Goal: Task Accomplishment & Management: Use online tool/utility

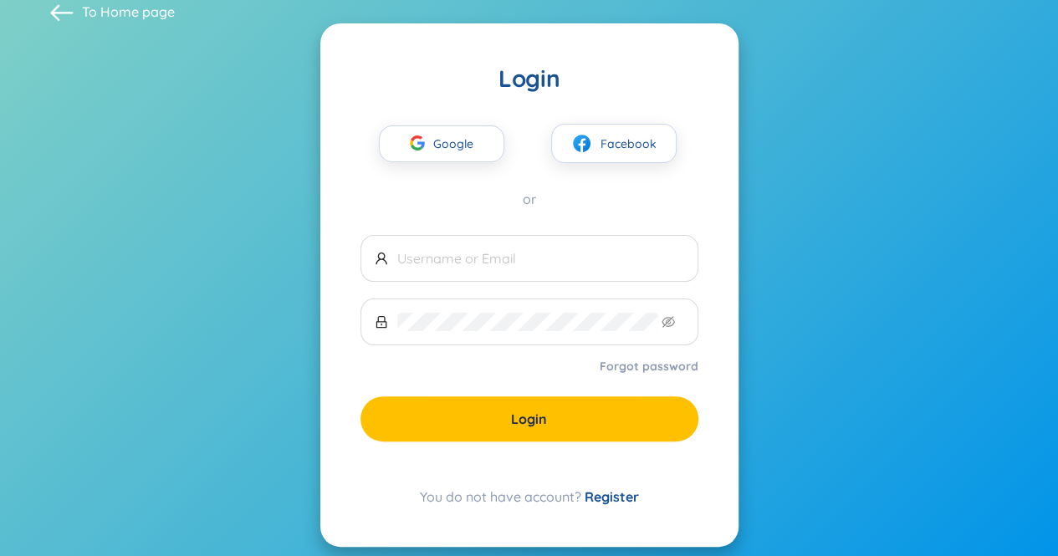
scroll to position [38, 0]
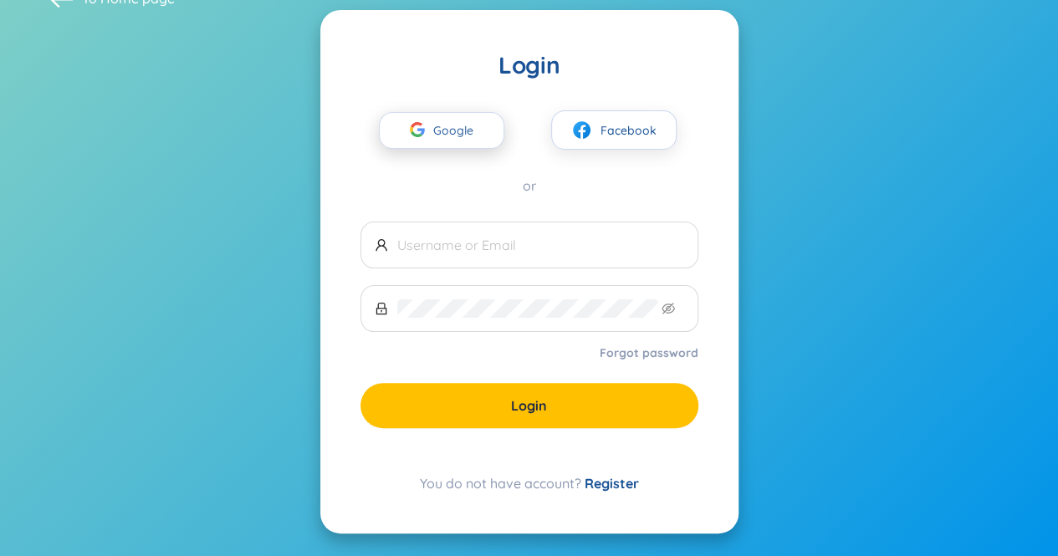
click at [457, 120] on span "Google" at bounding box center [457, 130] width 49 height 35
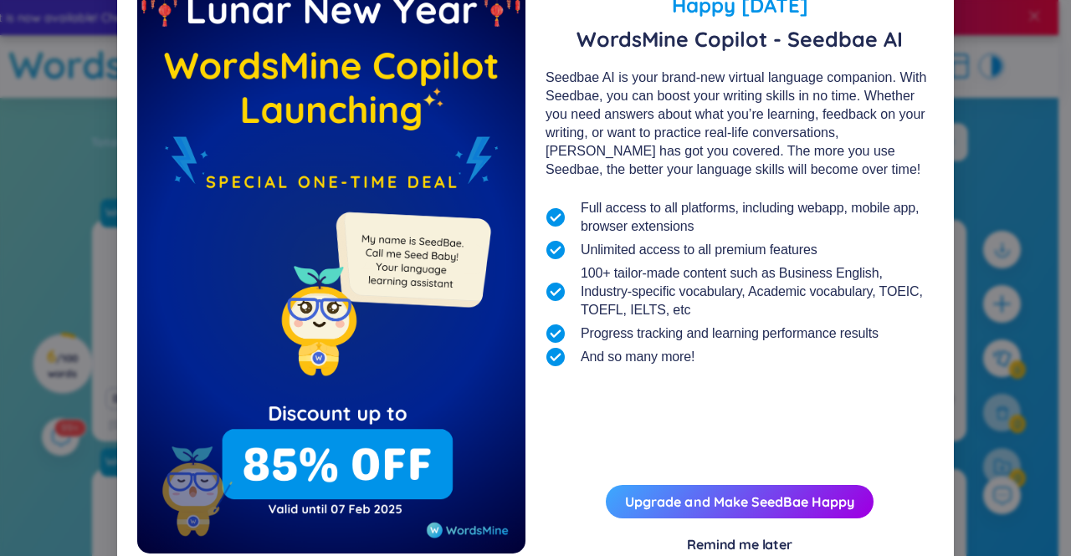
scroll to position [115, 0]
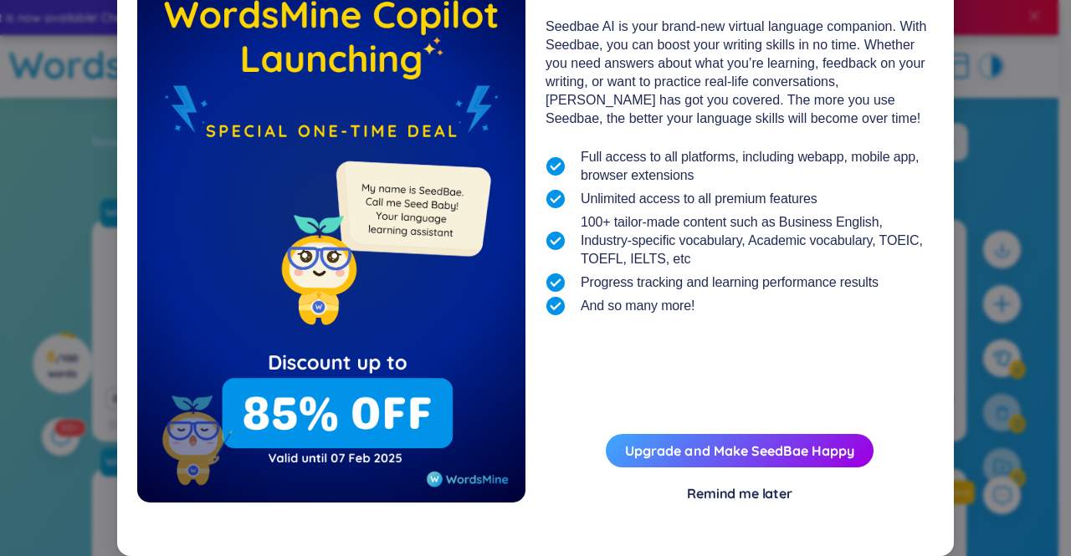
click at [745, 491] on div "Remind me later" at bounding box center [739, 493] width 105 height 18
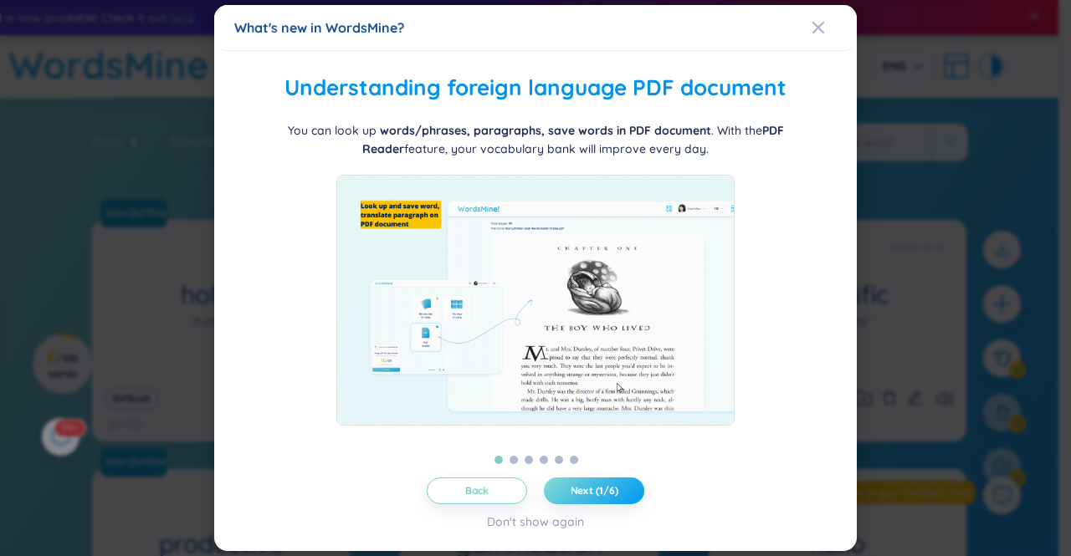
click at [554, 489] on button "Next (1/6)" at bounding box center [594, 491] width 100 height 27
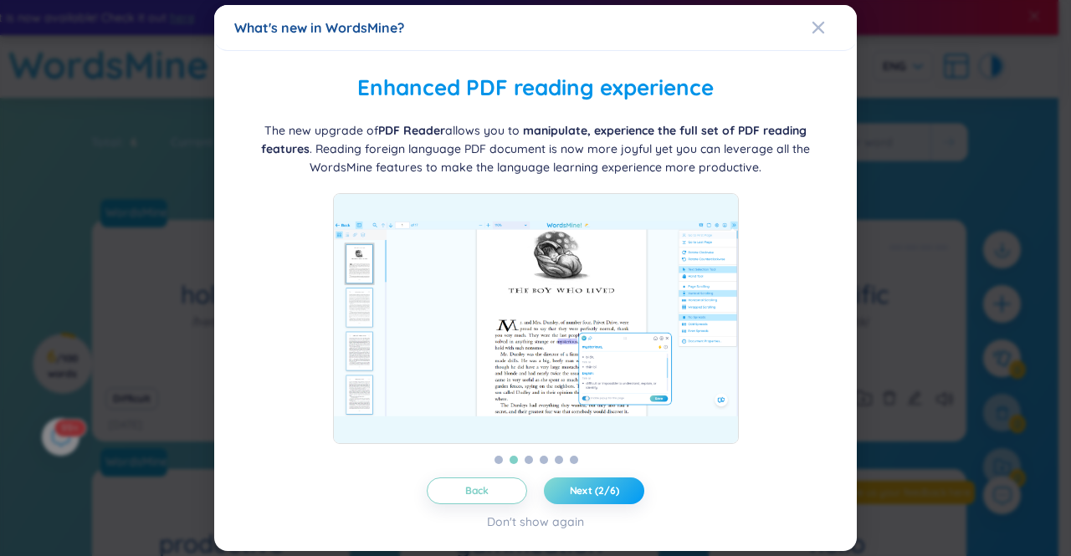
click at [554, 489] on button "Next (2/6)" at bounding box center [594, 491] width 100 height 27
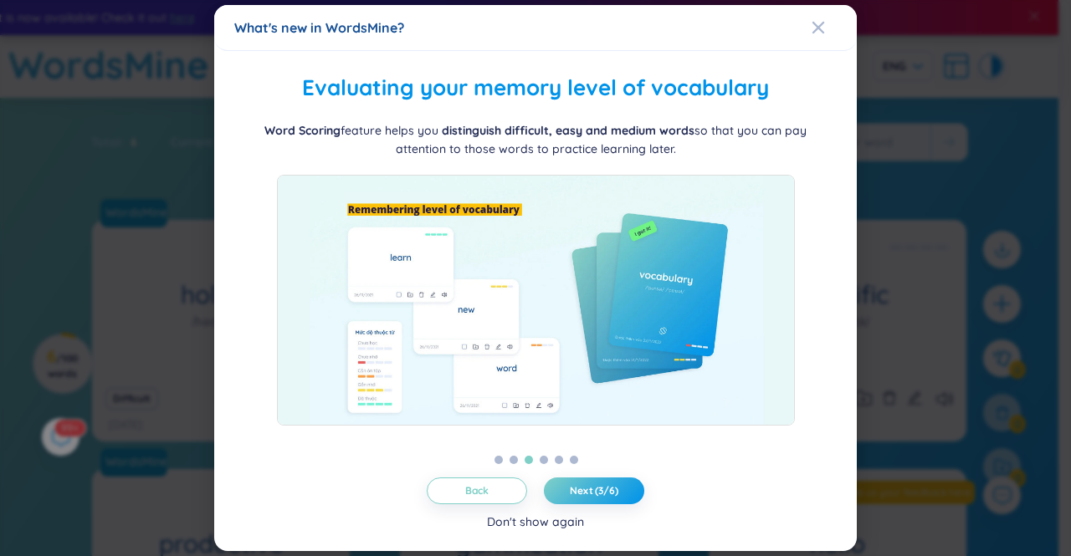
click at [540, 528] on div "Don't show again" at bounding box center [535, 522] width 97 height 18
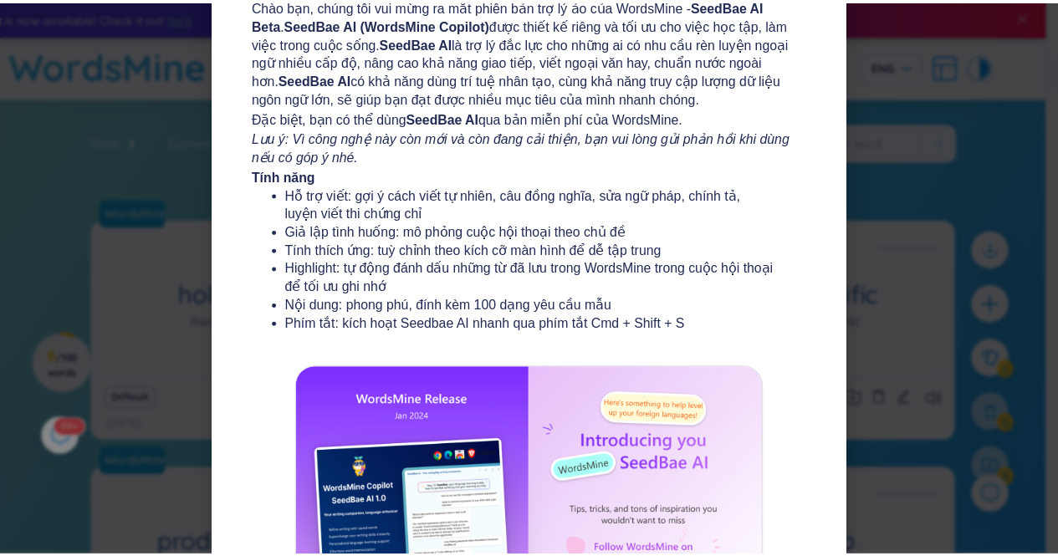
scroll to position [0, 0]
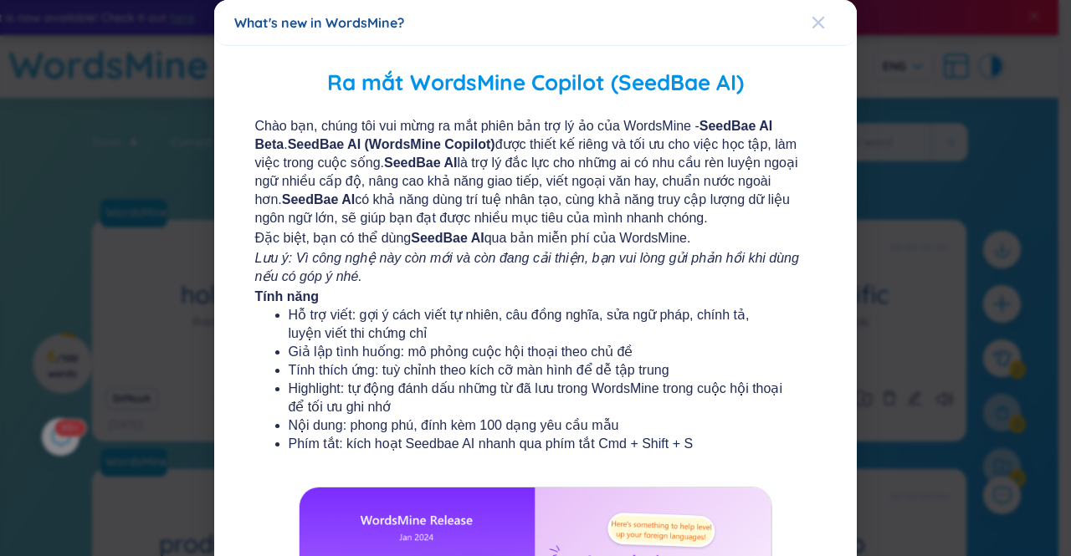
click at [811, 30] on div "Close" at bounding box center [817, 22] width 13 height 45
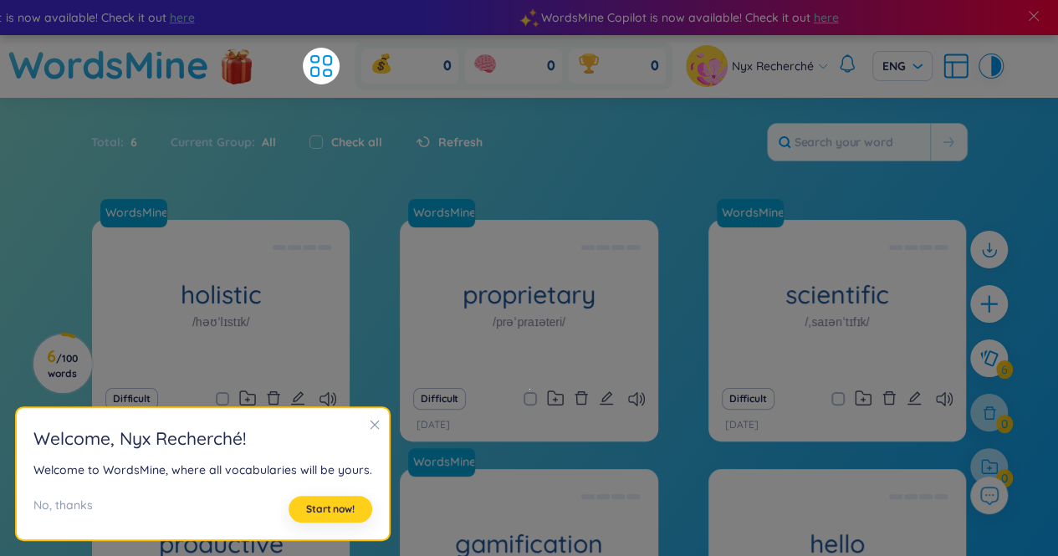
click at [320, 511] on span "Start now!" at bounding box center [330, 509] width 49 height 13
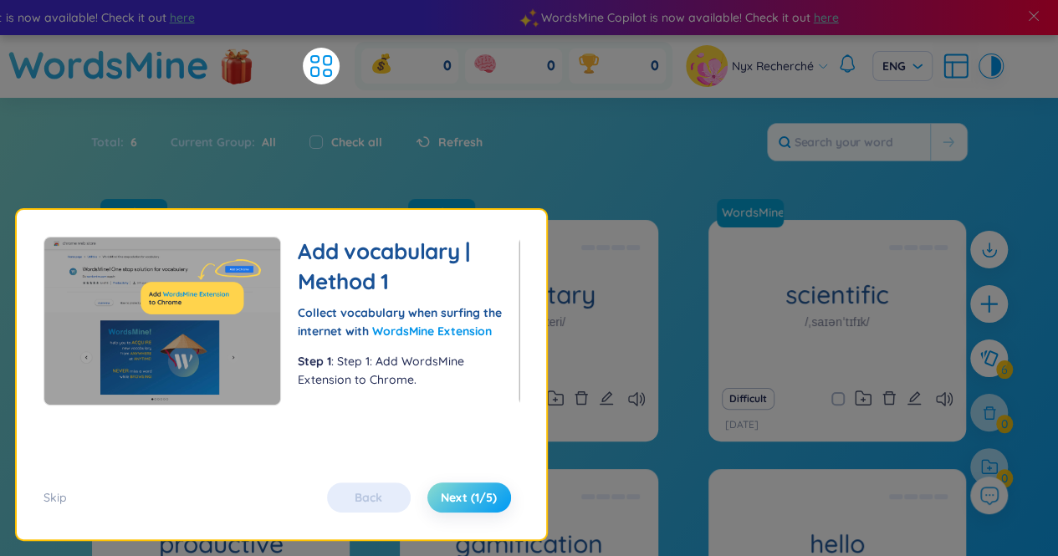
click at [453, 503] on span "Next (1/5)" at bounding box center [469, 497] width 56 height 17
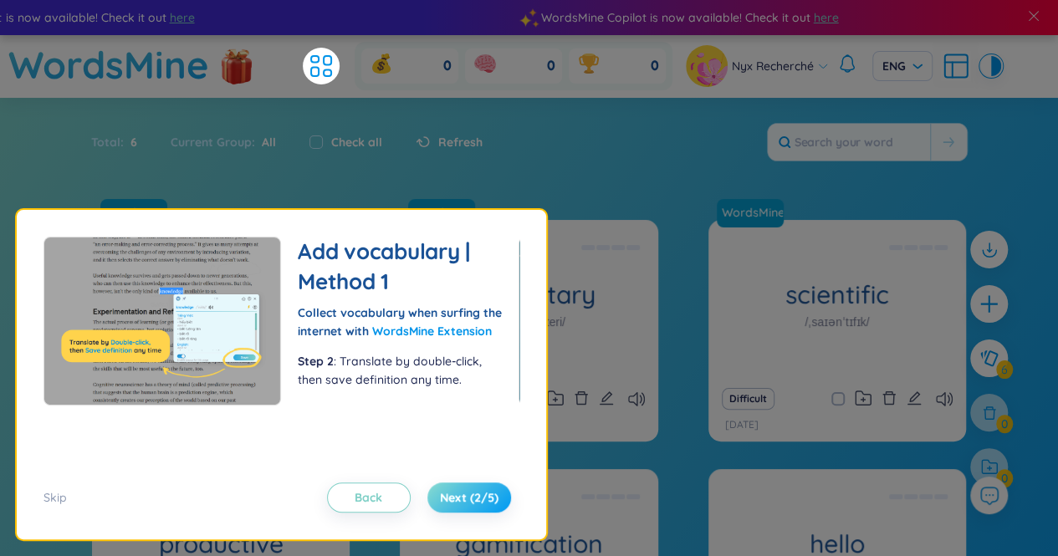
click at [453, 503] on span "Next (2/5)" at bounding box center [469, 497] width 59 height 17
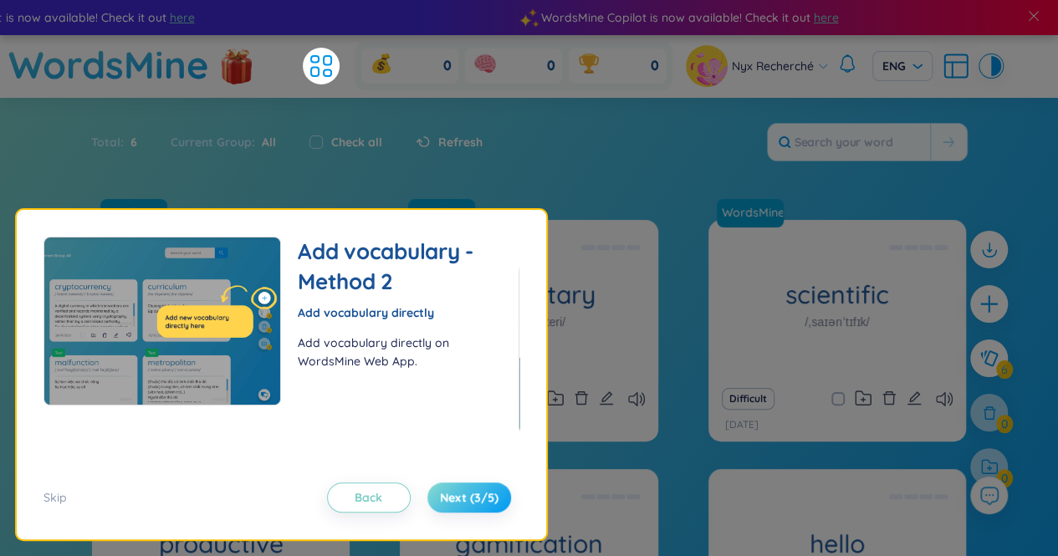
click at [454, 503] on span "Next (3/5)" at bounding box center [469, 497] width 59 height 17
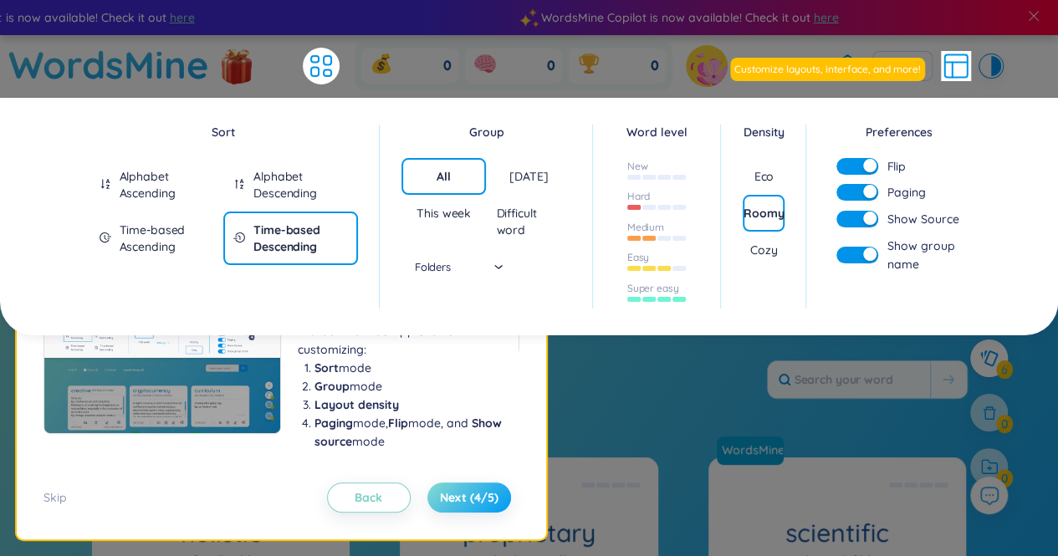
click at [454, 503] on span "Next (4/5)" at bounding box center [469, 497] width 59 height 17
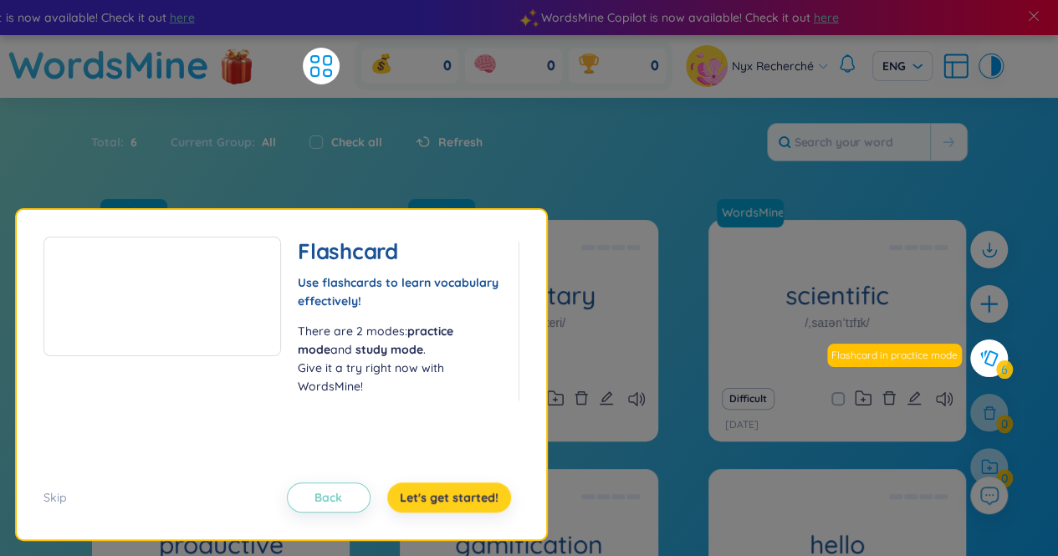
click at [454, 503] on span "Let's get started!" at bounding box center [449, 497] width 99 height 17
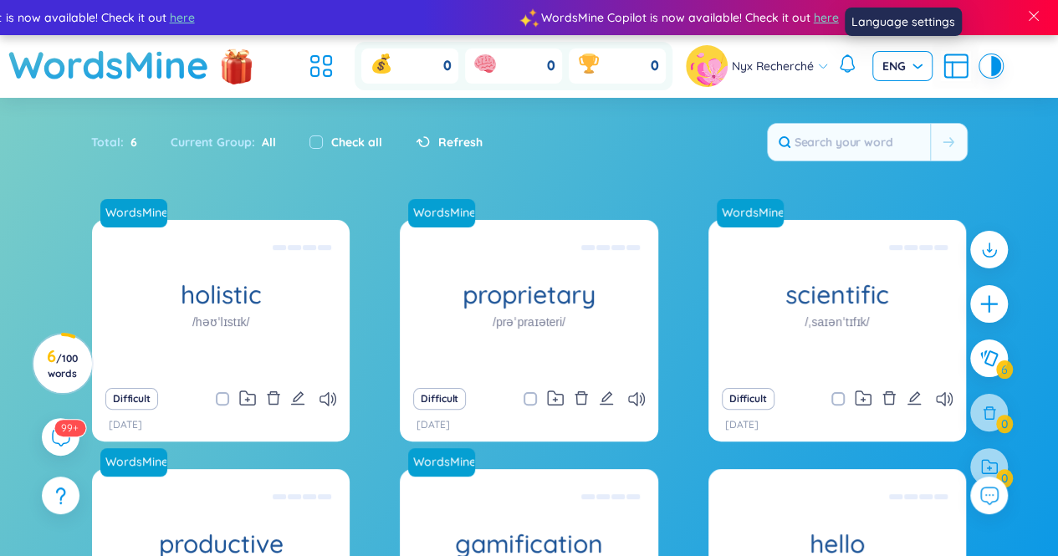
click at [910, 74] on div "ENG" at bounding box center [902, 66] width 60 height 30
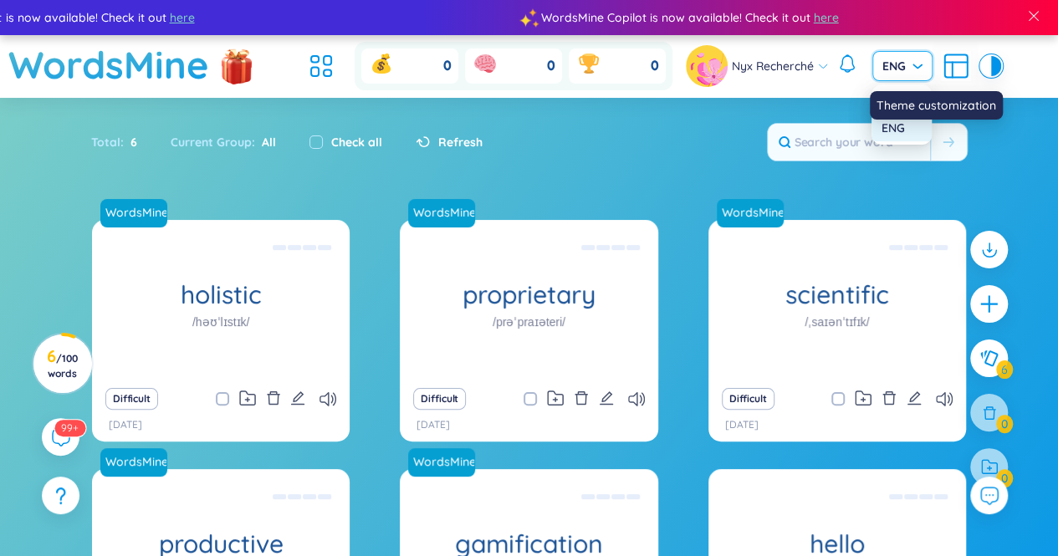
click at [988, 71] on div at bounding box center [986, 66] width 10 height 20
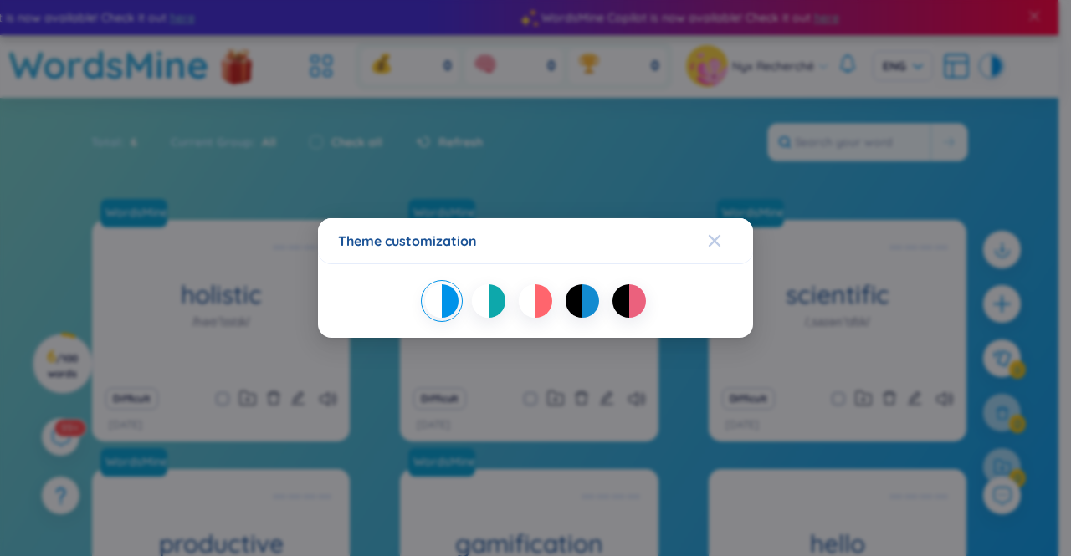
click at [737, 237] on span "Close" at bounding box center [730, 240] width 45 height 45
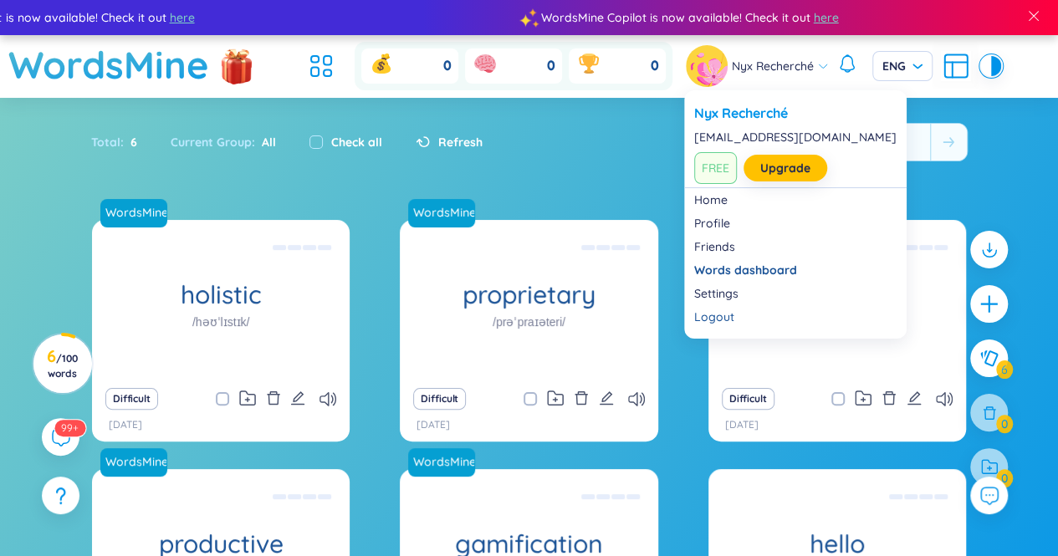
click at [746, 59] on span "Nyx Recherché" at bounding box center [773, 66] width 82 height 18
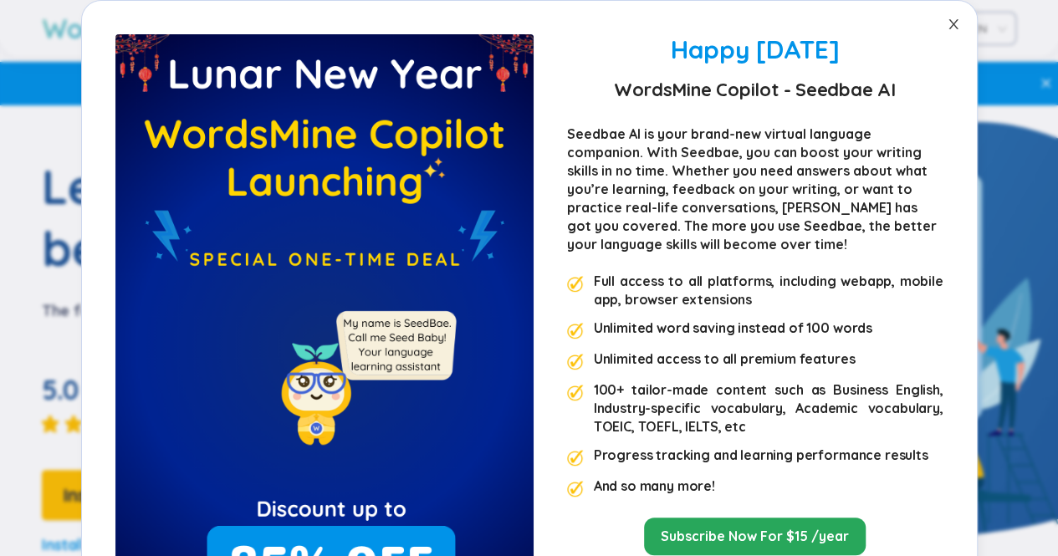
click at [948, 24] on icon "close" at bounding box center [952, 24] width 9 height 10
